Goal: Find contact information: Find contact information

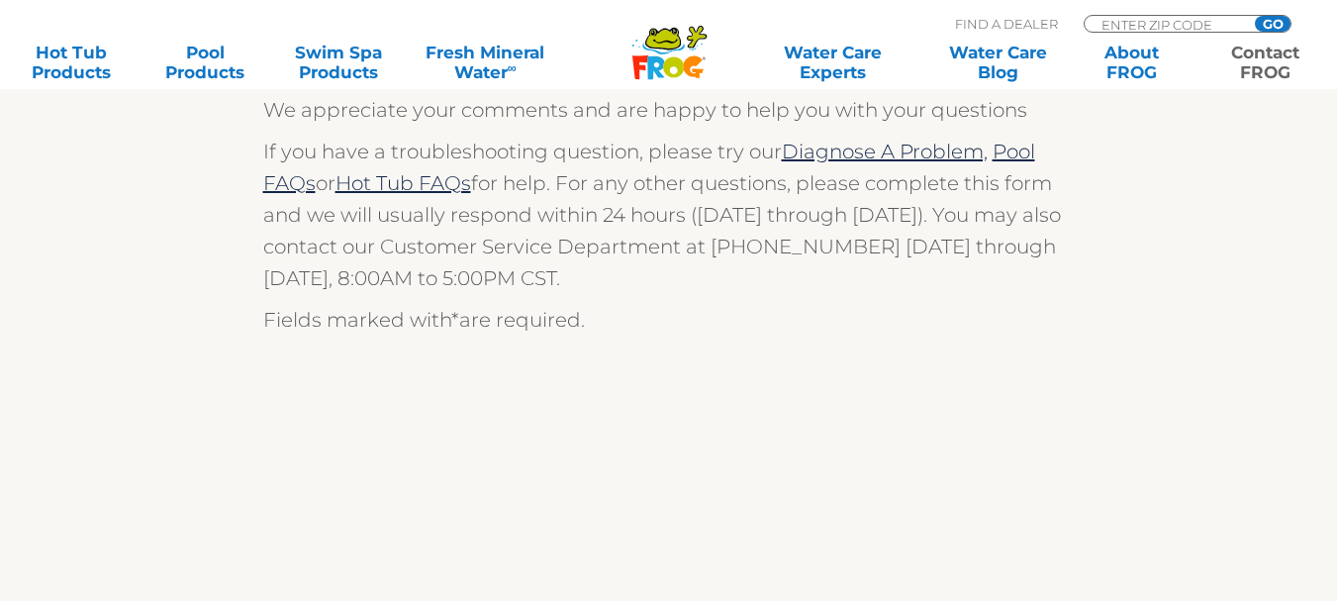
scroll to position [396, 0]
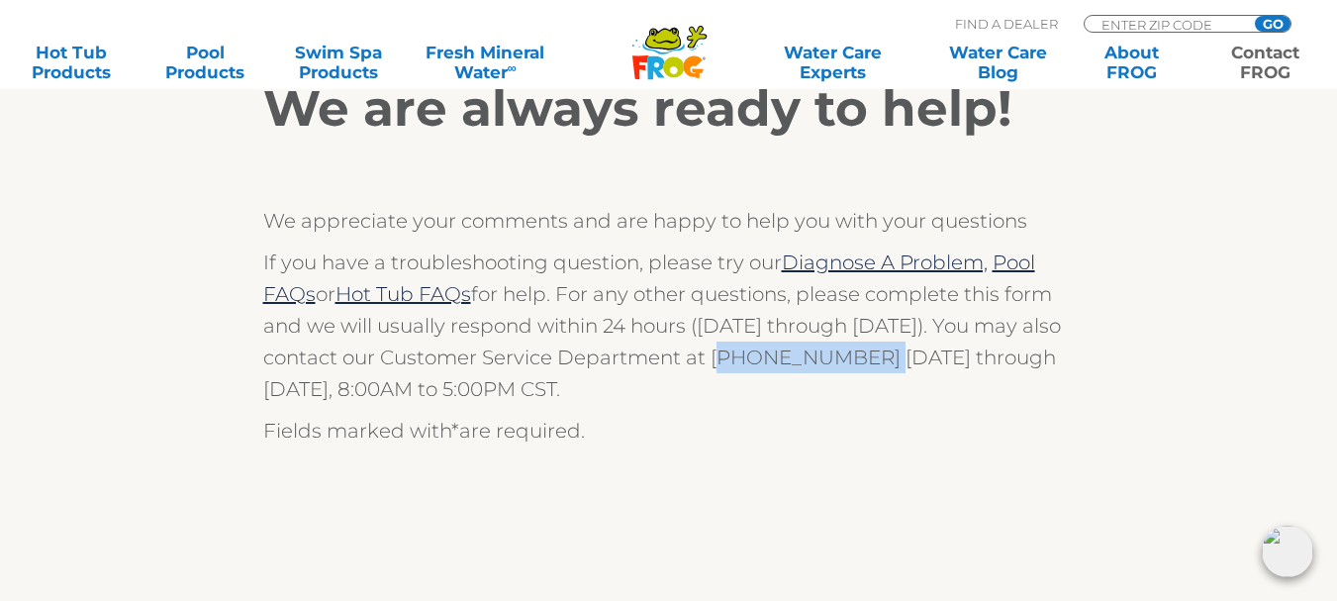
drag, startPoint x: 711, startPoint y: 359, endPoint x: 852, endPoint y: 359, distance: 140.5
click at [852, 359] on p "If you have a troubleshooting question, please try our Diagnose A Problem, Pool…" at bounding box center [668, 325] width 811 height 158
copy p "[PHONE_NUMBER]"
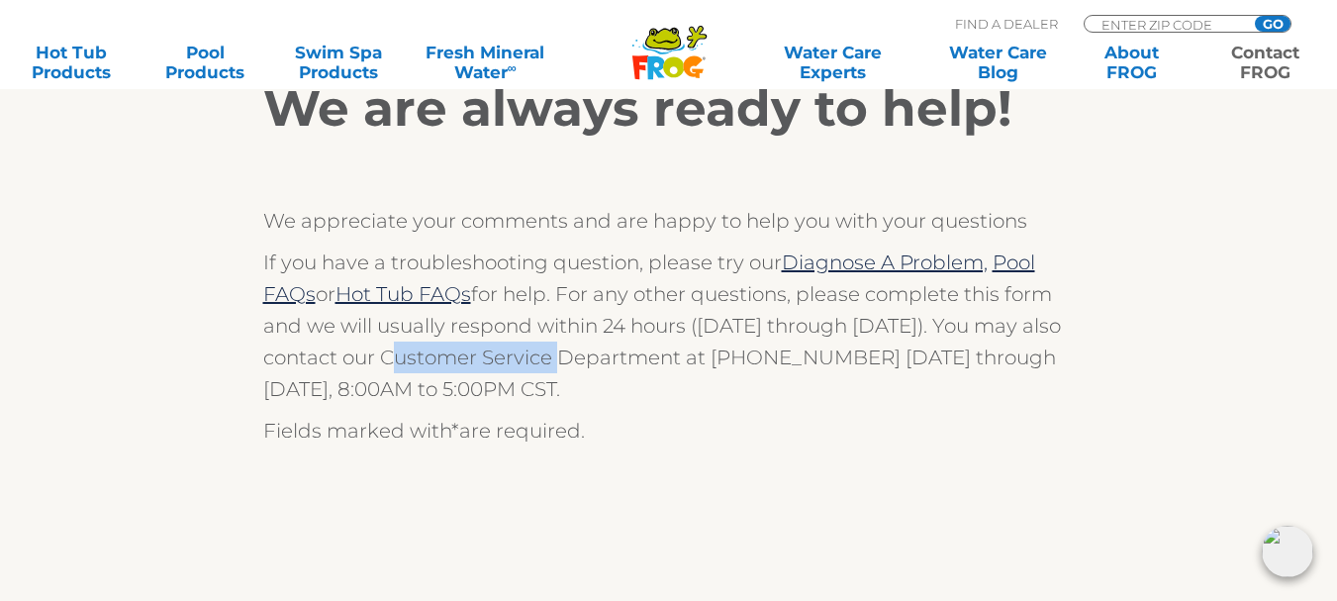
drag, startPoint x: 383, startPoint y: 352, endPoint x: 554, endPoint y: 353, distance: 171.2
click at [554, 353] on p "If you have a troubleshooting question, please try our Diagnose A Problem, Pool…" at bounding box center [668, 325] width 811 height 158
click at [674, 413] on div "We are always ready to help! We appreciate your comments and are happy to help …" at bounding box center [668, 262] width 811 height 367
